Goal: Task Accomplishment & Management: Use online tool/utility

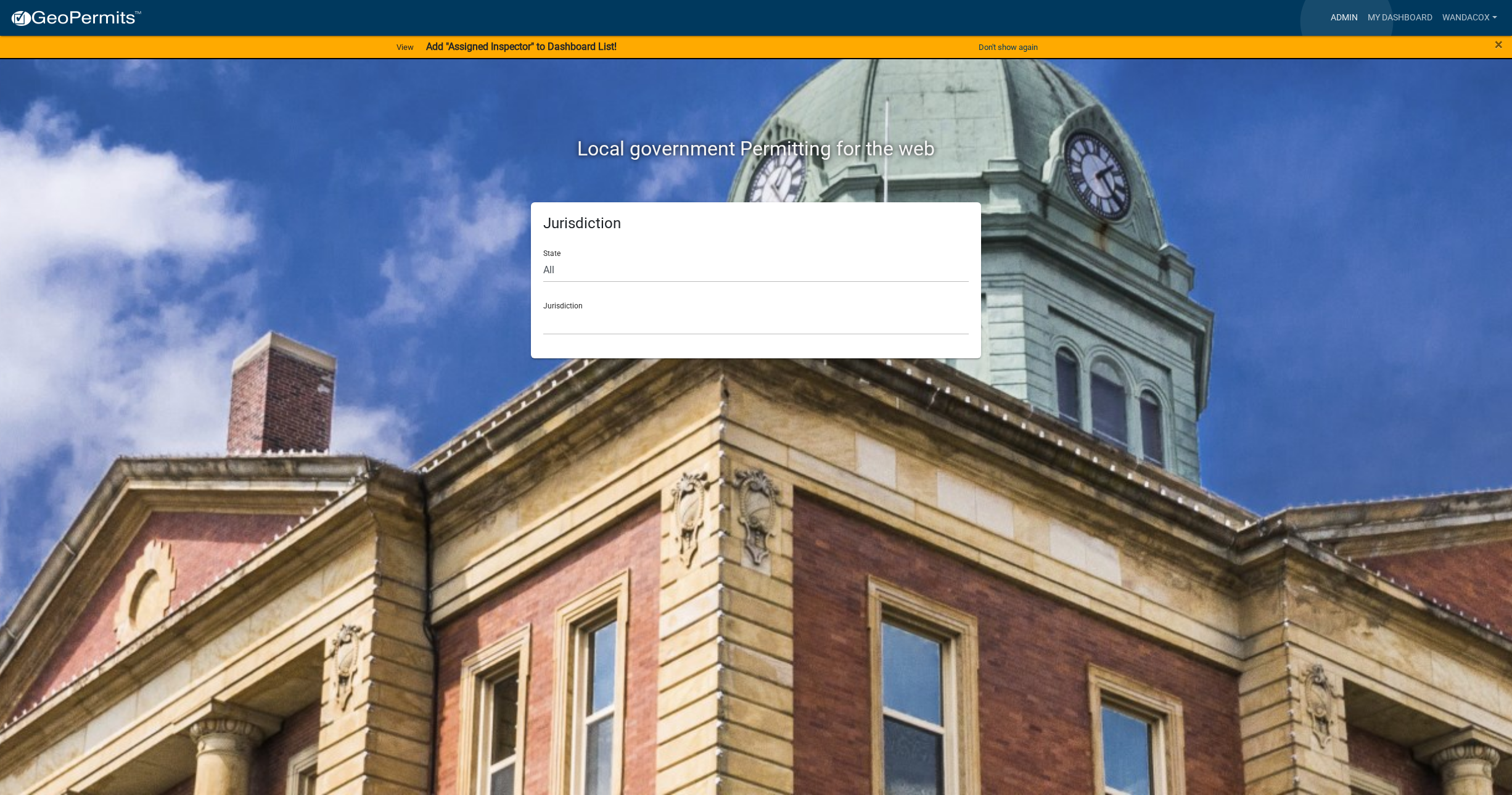
click at [1347, 22] on link "Admin" at bounding box center [1344, 17] width 37 height 23
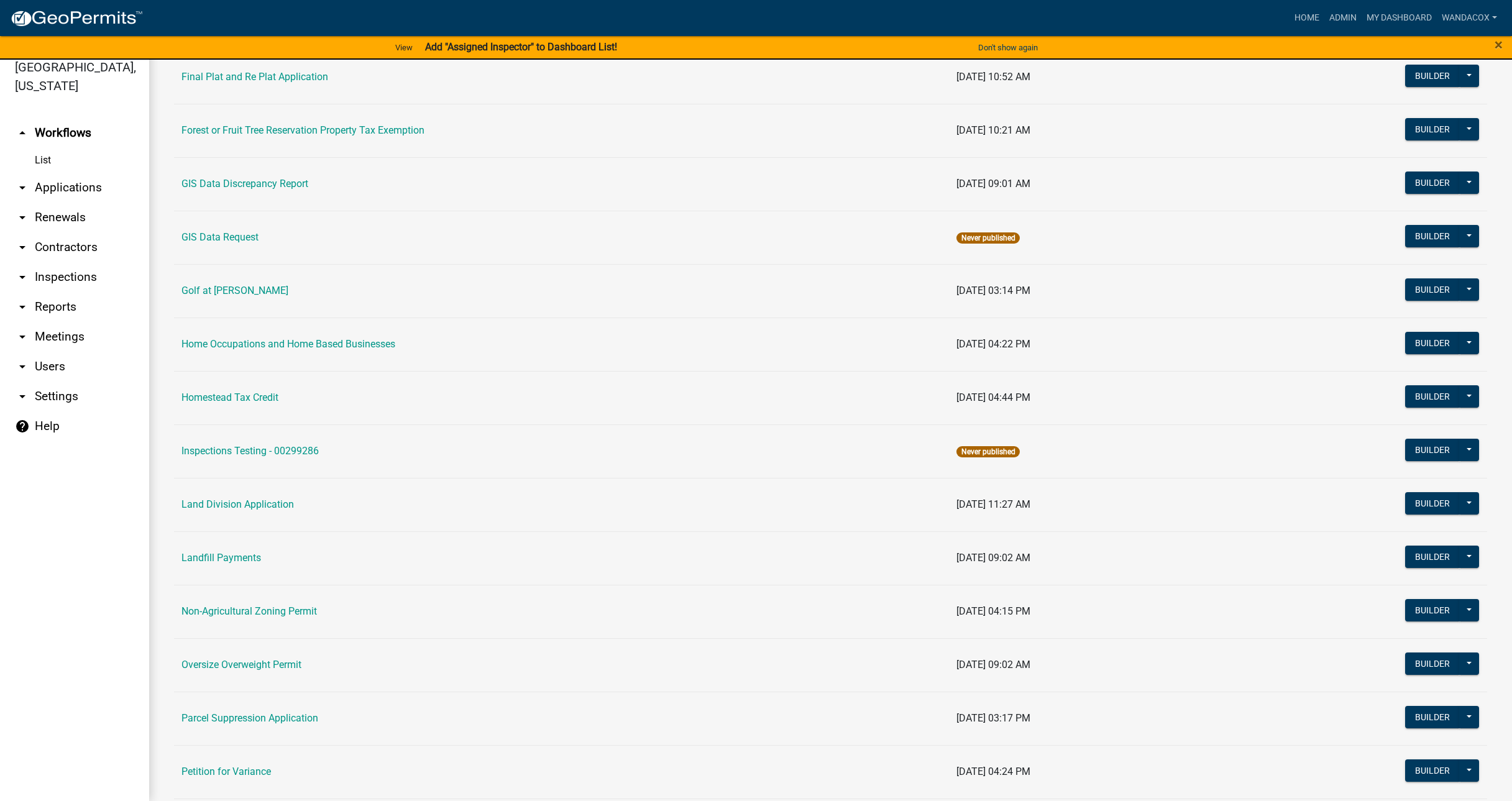
scroll to position [777, 0]
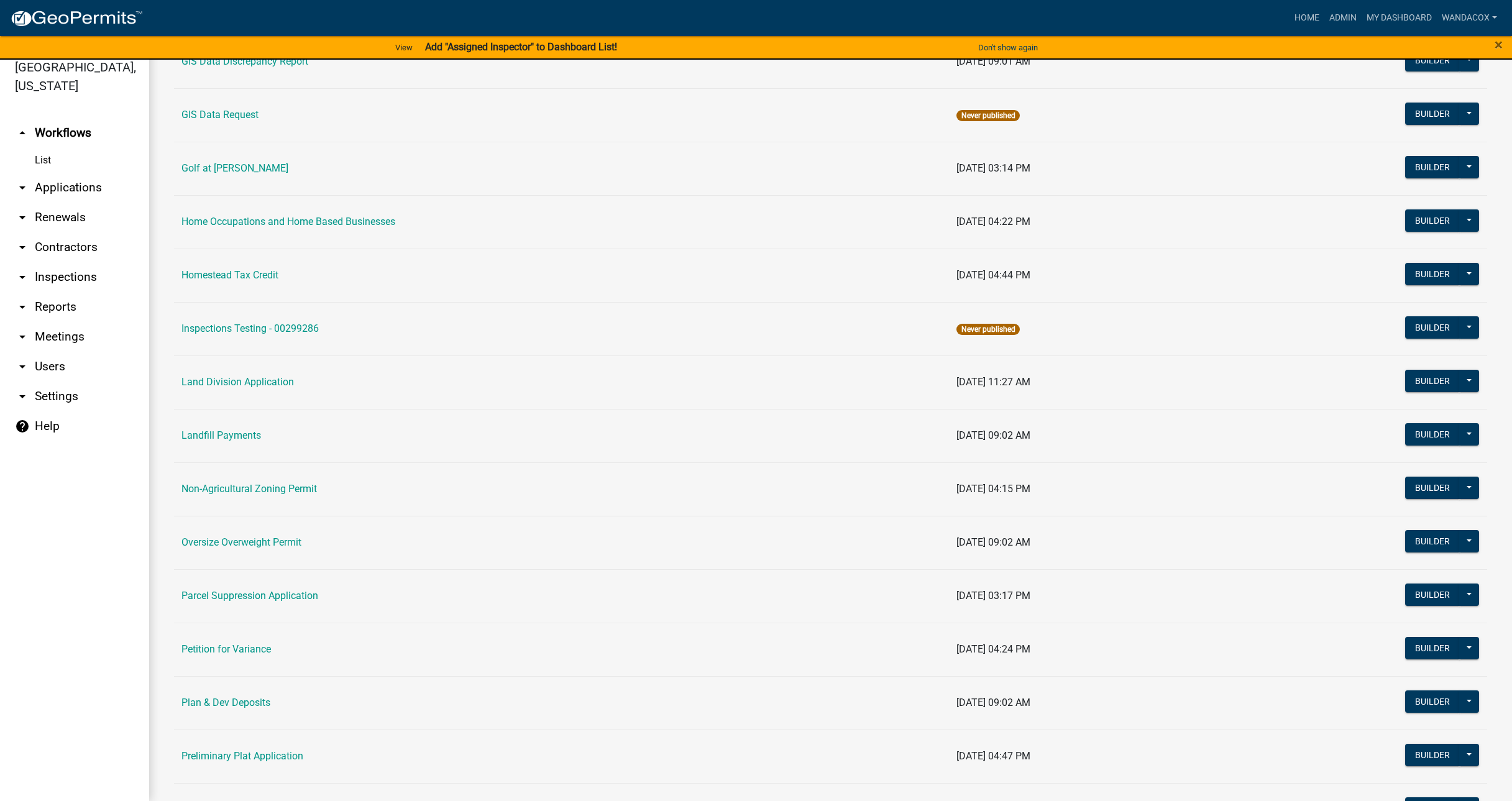
click at [245, 481] on td "Non-Agricultural Zoning Permit" at bounding box center [561, 489] width 775 height 54
click at [244, 488] on link "Non-Agricultural Zoning Permit" at bounding box center [249, 489] width 135 height 12
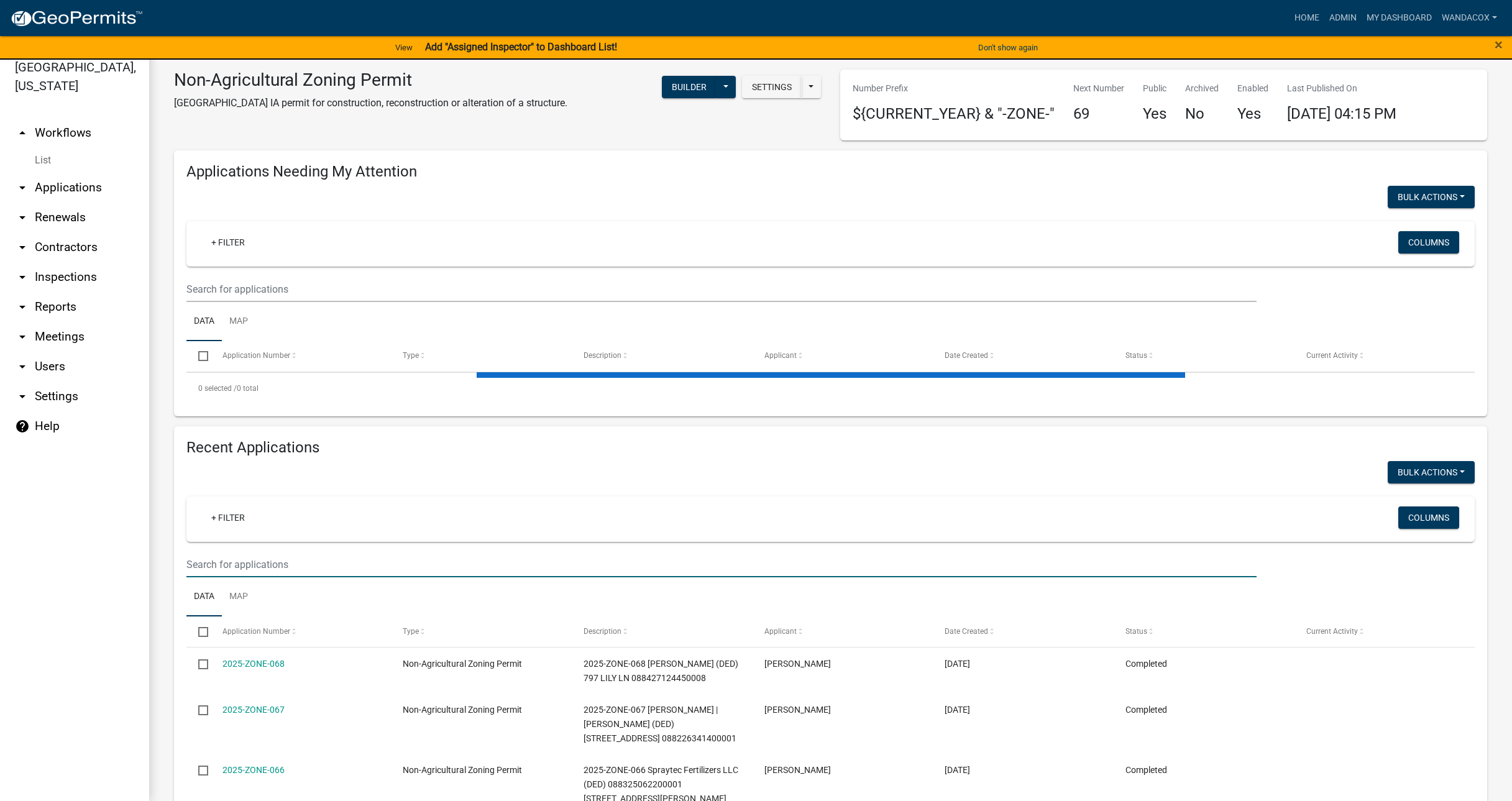
click at [284, 564] on input "text" at bounding box center [721, 564] width 1070 height 25
